Goal: Navigation & Orientation: Go to known website

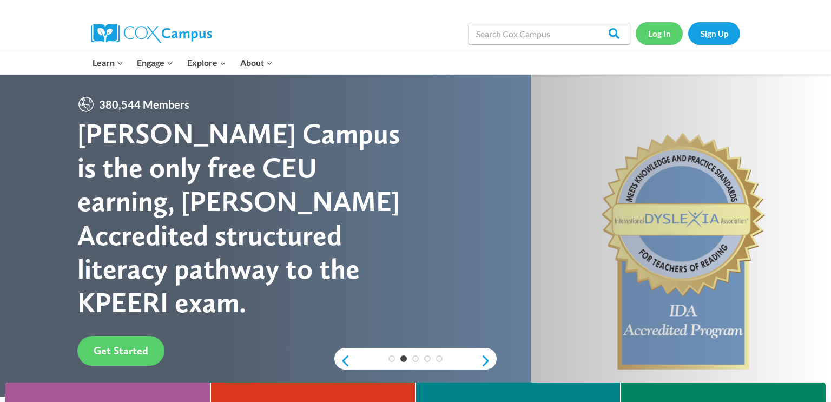
click at [655, 36] on link "Log In" at bounding box center [659, 33] width 47 height 22
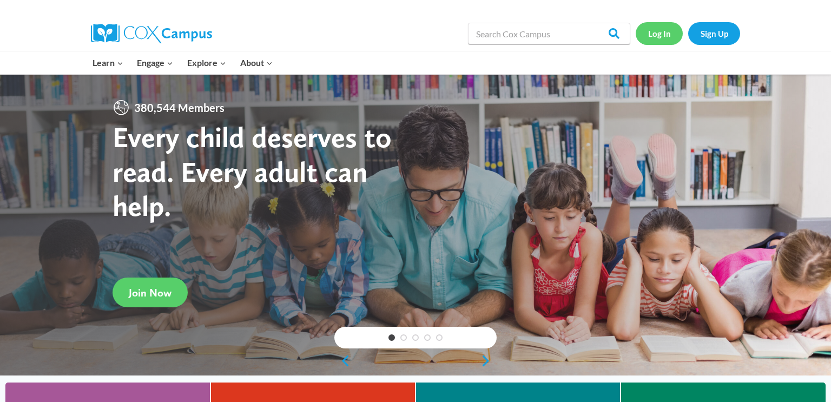
click at [657, 37] on link "Log In" at bounding box center [659, 33] width 47 height 22
